Goal: Task Accomplishment & Management: Use online tool/utility

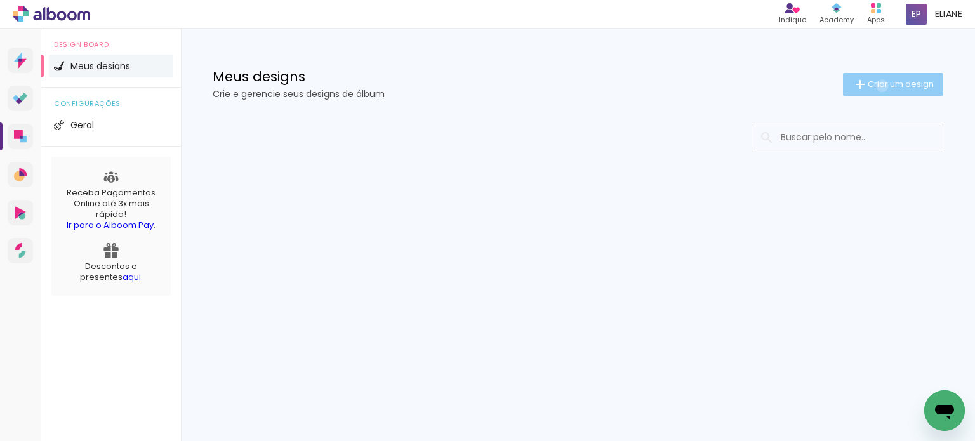
click at [880, 86] on span "Criar um design" at bounding box center [900, 84] width 66 height 8
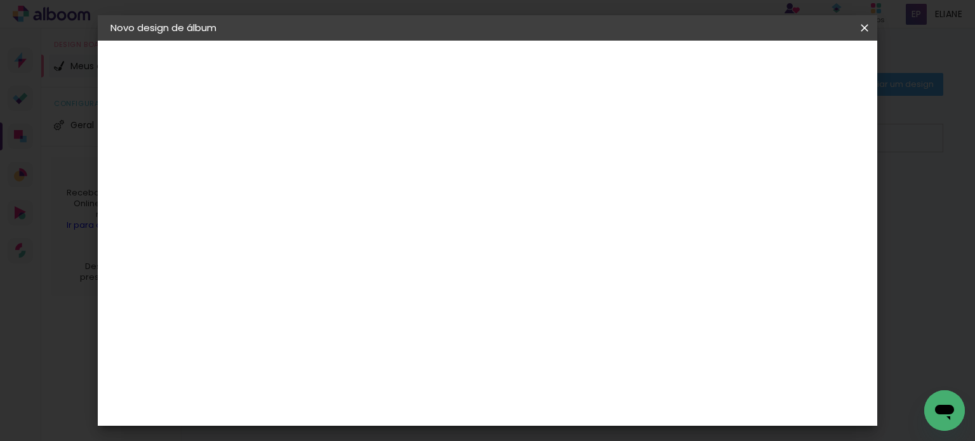
click at [318, 178] on input at bounding box center [318, 171] width 0 height 20
click at [882, 131] on iron-overlay-backdrop at bounding box center [487, 220] width 975 height 441
